Goal: Transaction & Acquisition: Purchase product/service

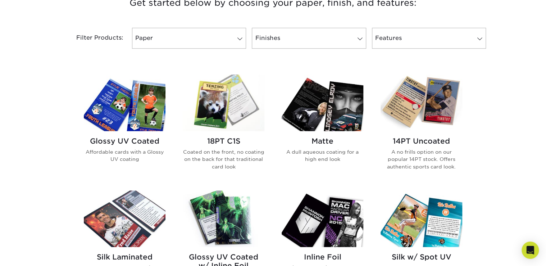
scroll to position [201, 0]
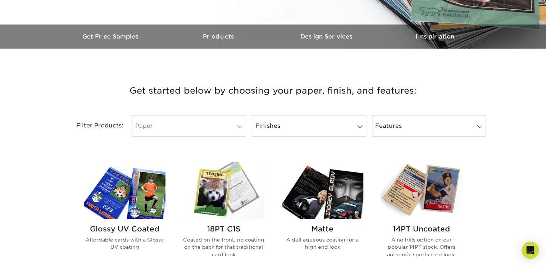
click at [240, 125] on span at bounding box center [240, 127] width 10 height 6
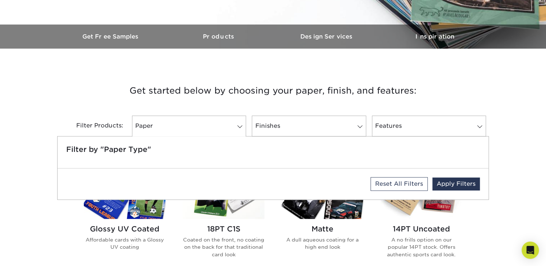
click at [134, 150] on h5 "Filter by "Paper Type"" at bounding box center [273, 149] width 414 height 9
click at [172, 129] on link "Paper" at bounding box center [189, 125] width 114 height 21
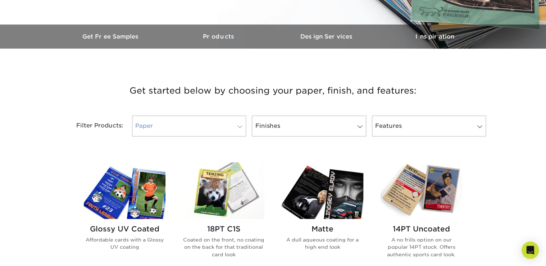
click at [239, 128] on span at bounding box center [240, 127] width 10 height 6
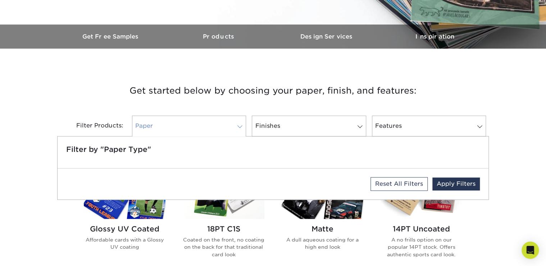
click at [235, 128] on span at bounding box center [240, 127] width 10 height 6
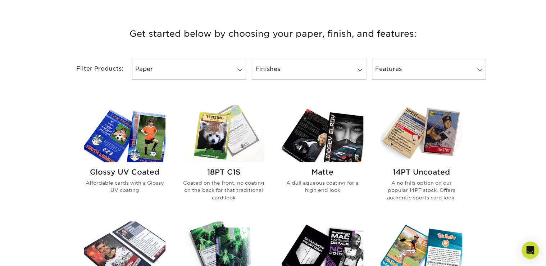
scroll to position [259, 0]
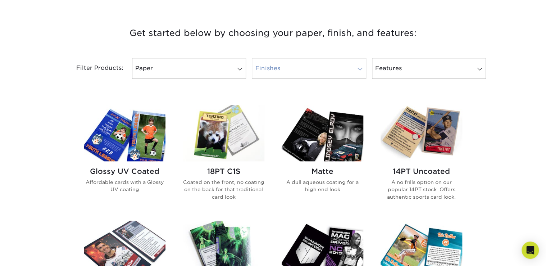
click at [362, 69] on span at bounding box center [360, 69] width 10 height 6
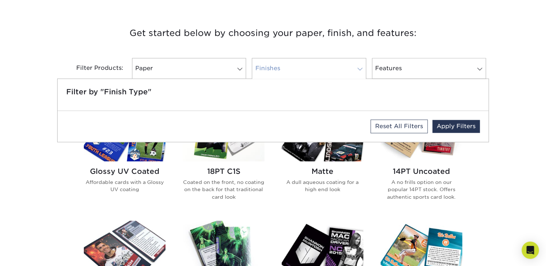
click at [315, 71] on link "Finishes" at bounding box center [309, 68] width 114 height 21
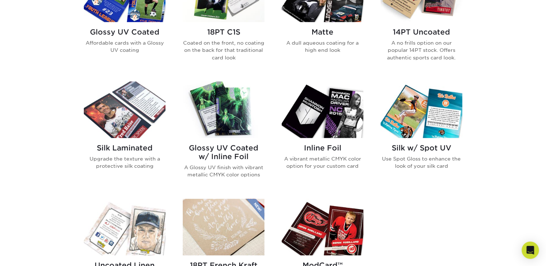
scroll to position [317, 0]
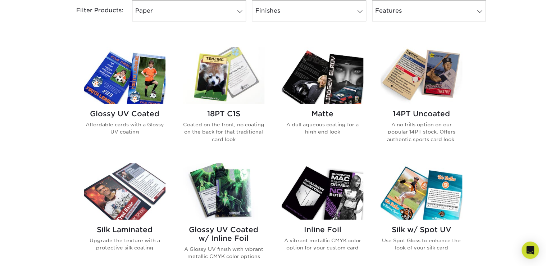
click at [136, 122] on p "Affordable cards with a Glossy UV coating" at bounding box center [125, 128] width 82 height 15
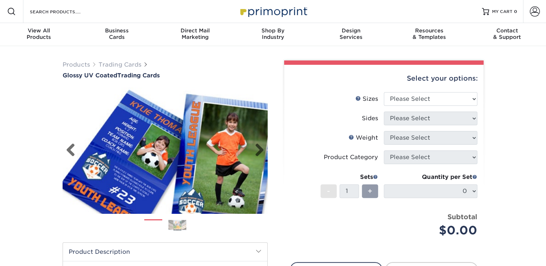
drag, startPoint x: 0, startPoint y: 0, endPoint x: 136, endPoint y: 114, distance: 177.7
click at [136, 114] on img at bounding box center [165, 151] width 205 height 142
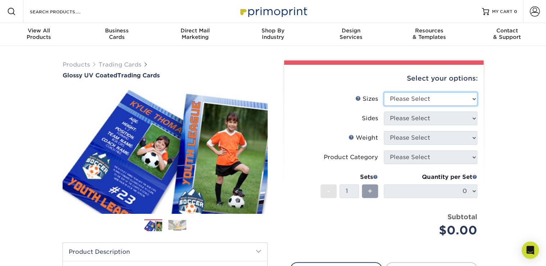
click at [474, 97] on select "Please Select 2.5" x 3.5"" at bounding box center [431, 99] width 94 height 14
select select "2.50x3.50"
click at [384, 92] on select "Please Select 2.5" x 3.5"" at bounding box center [431, 99] width 94 height 14
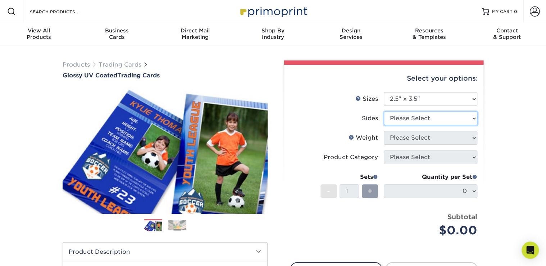
click at [473, 119] on select "Please Select Print Both Sides Print Front Only" at bounding box center [431, 119] width 94 height 14
select select "13abbda7-1d64-4f25-8bb2-c179b224825d"
click at [384, 112] on select "Please Select Print Both Sides Print Front Only" at bounding box center [431, 119] width 94 height 14
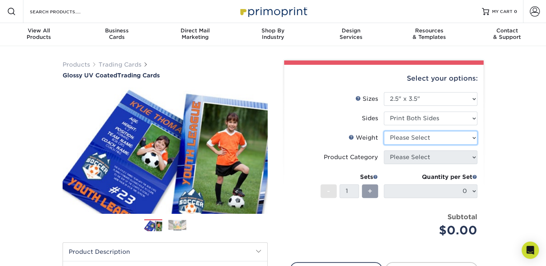
click at [475, 139] on select "Please Select 16PT 14PT 18PT C1S" at bounding box center [431, 138] width 94 height 14
select select "18PTC1S"
click at [384, 131] on select "Please Select 16PT 14PT 18PT C1S" at bounding box center [431, 138] width 94 height 14
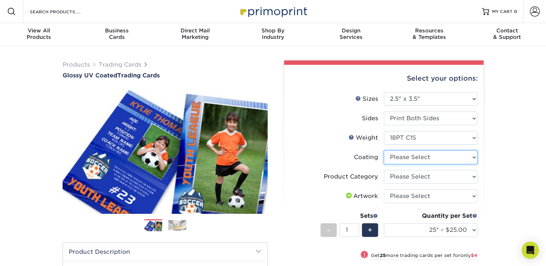
click at [470, 158] on select at bounding box center [431, 157] width 94 height 14
select select "1e8116af-acfc-44b1-83dc-8181aa338834"
click at [384, 150] on select at bounding box center [431, 157] width 94 height 14
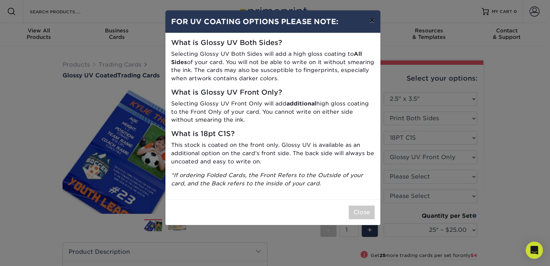
click at [373, 21] on button "×" at bounding box center [372, 20] width 17 height 20
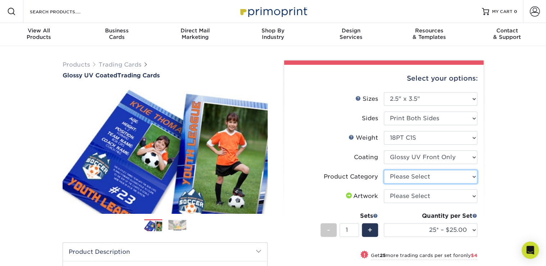
click at [473, 176] on select "Please Select Trading Cards" at bounding box center [431, 177] width 94 height 14
select select "c2f9bce9-36c2-409d-b101-c29d9d031e18"
click at [384, 170] on select "Please Select Trading Cards" at bounding box center [431, 177] width 94 height 14
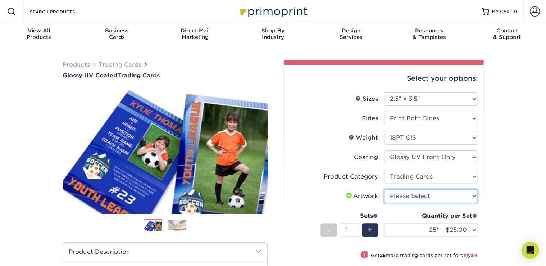
click at [472, 195] on select "Please Select I will upload files I need a design - $100" at bounding box center [431, 196] width 94 height 14
select select "upload"
click at [384, 189] on select "Please Select I will upload files I need a design - $100" at bounding box center [431, 196] width 94 height 14
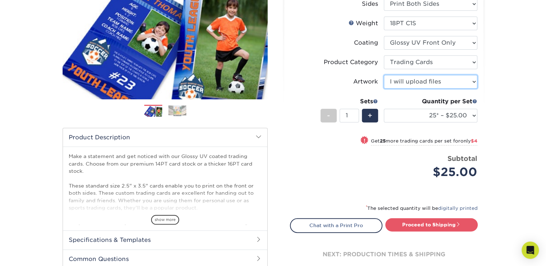
scroll to position [115, 0]
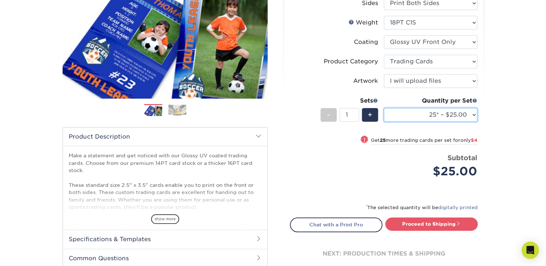
click at [473, 116] on select "25* – $25.00 50* – $29.00 75* – $37.00 100* – $41.00 250* – $48.00 500 – $58.00…" at bounding box center [431, 115] width 94 height 14
click at [356, 173] on div "Price per set $25.00" at bounding box center [337, 166] width 94 height 27
click at [473, 115] on select "25* – $25.00 50* – $29.00 75* – $37.00 100* – $41.00 250* – $48.00 500 – $58.00…" at bounding box center [431, 115] width 94 height 14
select select "500 – $58.00"
click at [384, 108] on select "25* – $25.00 50* – $29.00 75* – $37.00 100* – $41.00 250* – $48.00 500 – $58.00…" at bounding box center [431, 115] width 94 height 14
